Goal: Task Accomplishment & Management: Complete application form

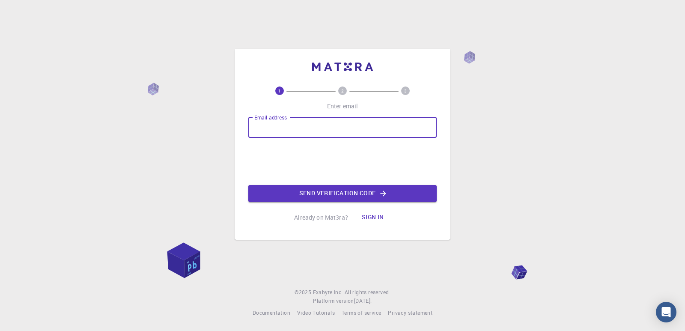
drag, startPoint x: 346, startPoint y: 131, endPoint x: 334, endPoint y: 137, distance: 13.4
click at [346, 131] on input "Email address" at bounding box center [342, 127] width 188 height 21
type input "[EMAIL_ADDRESS][DOMAIN_NAME]"
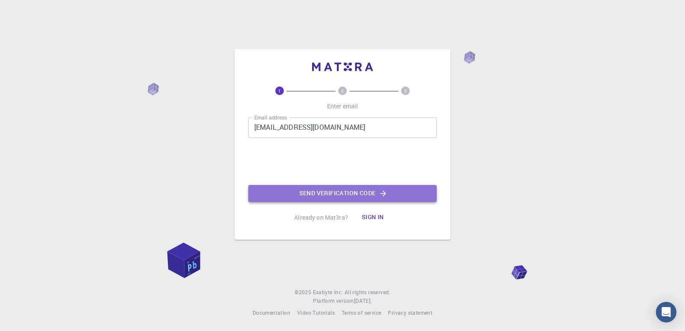
click at [312, 193] on button "Send verification code" at bounding box center [342, 193] width 188 height 17
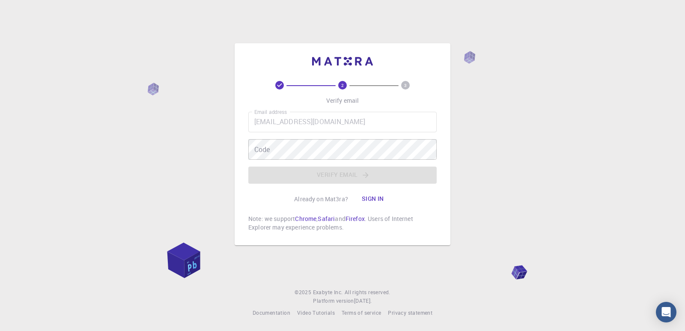
click at [404, 84] on circle at bounding box center [405, 85] width 9 height 9
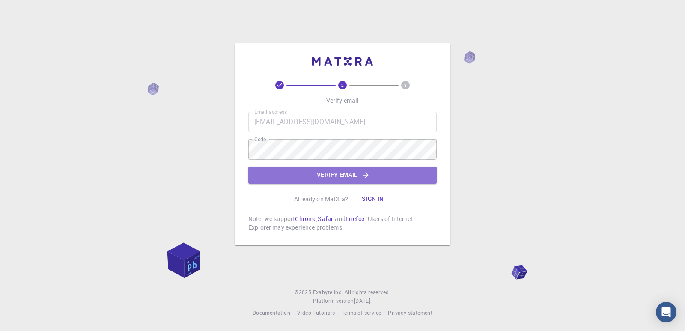
click at [346, 175] on button "Verify email" at bounding box center [342, 175] width 188 height 17
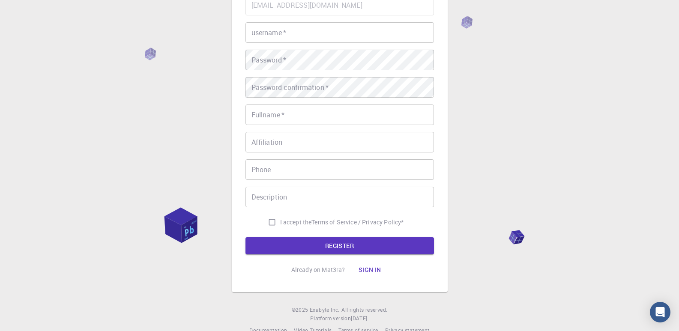
scroll to position [105, 0]
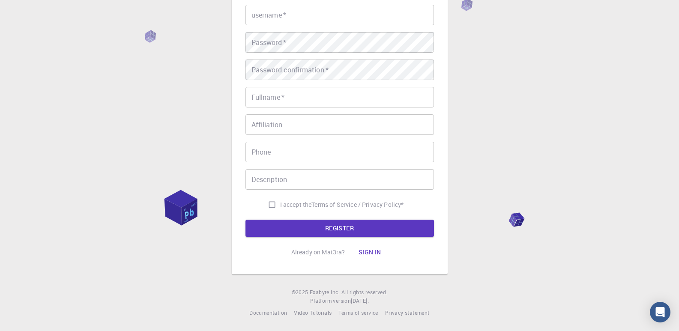
click at [315, 128] on input "Affiliation" at bounding box center [339, 124] width 188 height 21
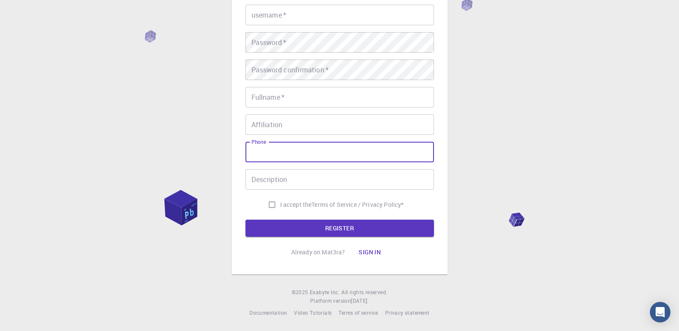
click at [333, 158] on input "Phone" at bounding box center [339, 152] width 188 height 21
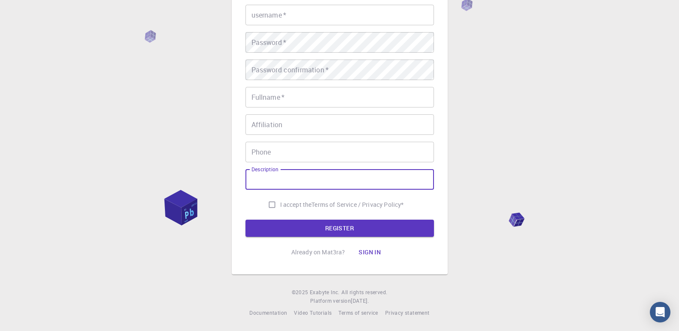
click at [334, 181] on input "Description" at bounding box center [339, 179] width 188 height 21
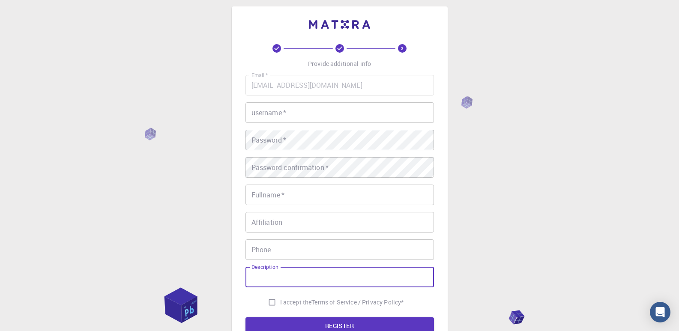
scroll to position [0, 0]
